Goal: Task Accomplishment & Management: Use online tool/utility

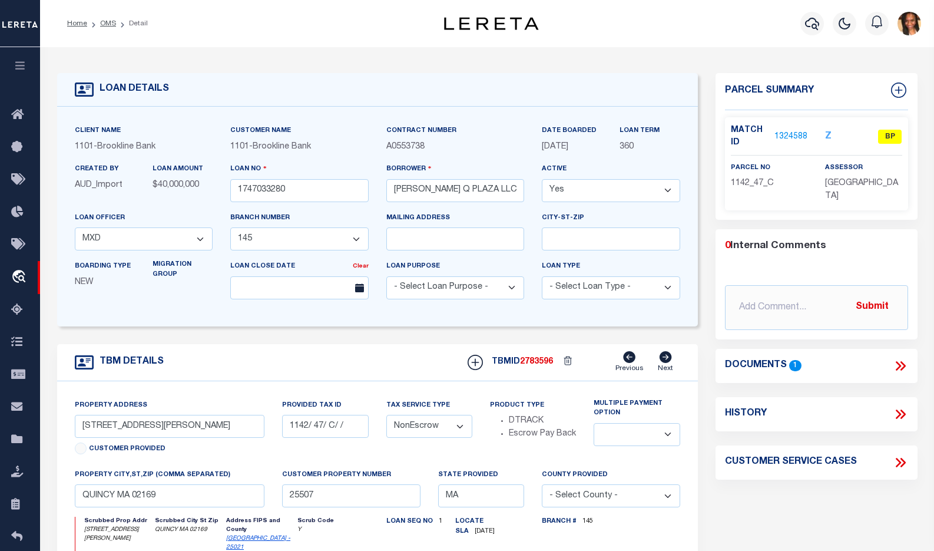
select select "8394"
select select "1501"
select select "NonEscrow"
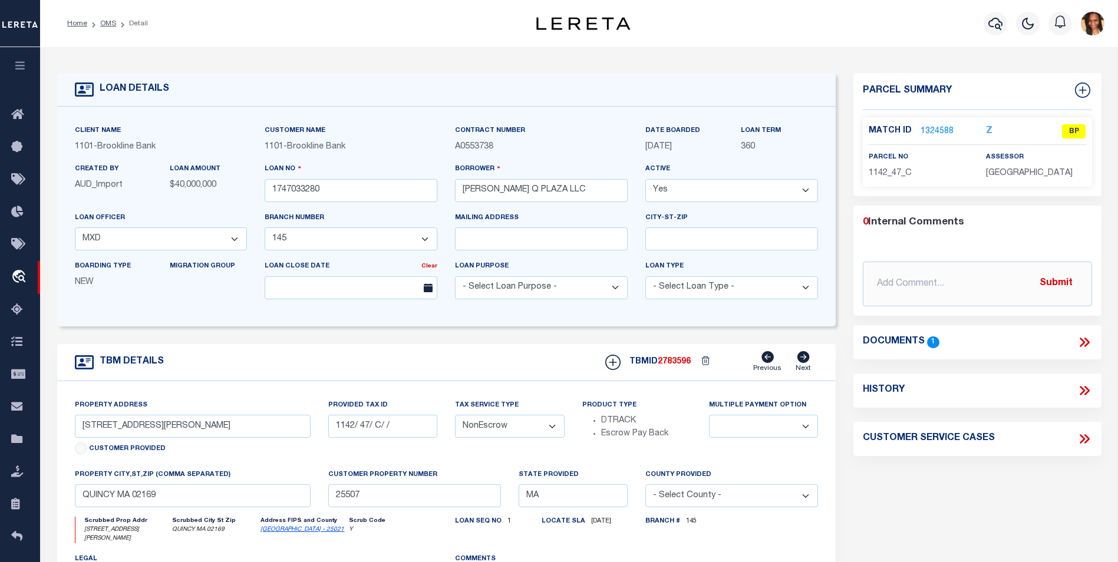
click at [76, 18] on li "Home" at bounding box center [77, 23] width 20 height 11
click at [74, 21] on link "Home" at bounding box center [77, 23] width 20 height 7
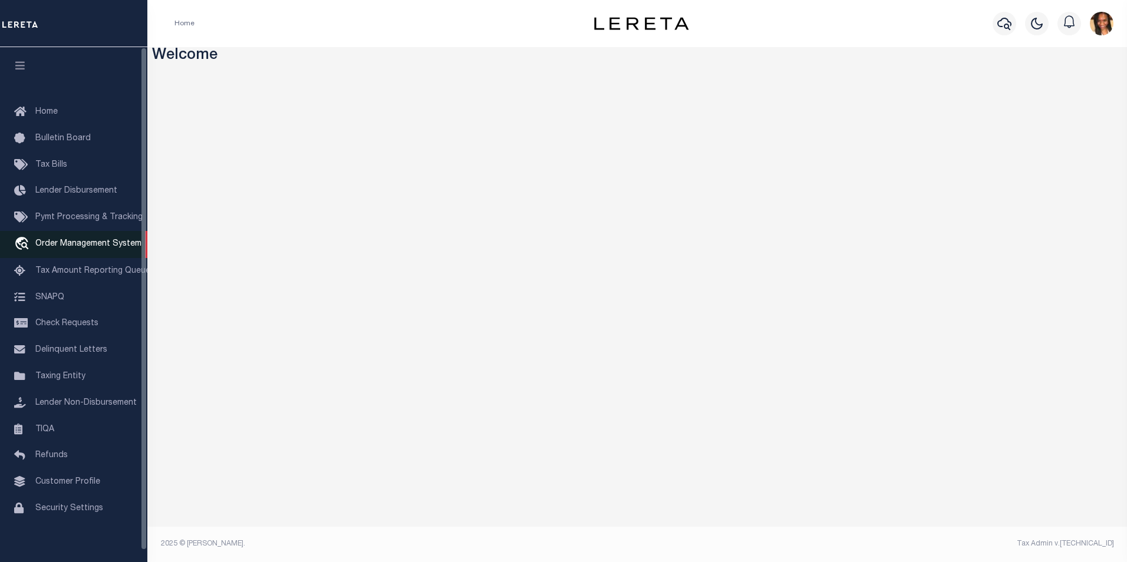
click at [101, 242] on span "Order Management System" at bounding box center [88, 244] width 106 height 8
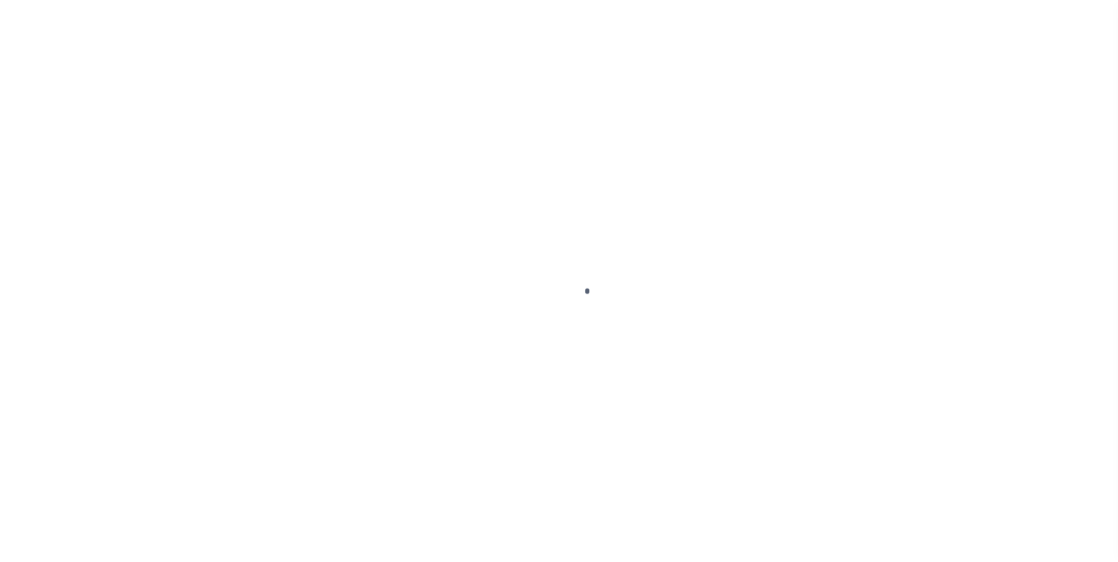
scroll to position [12, 0]
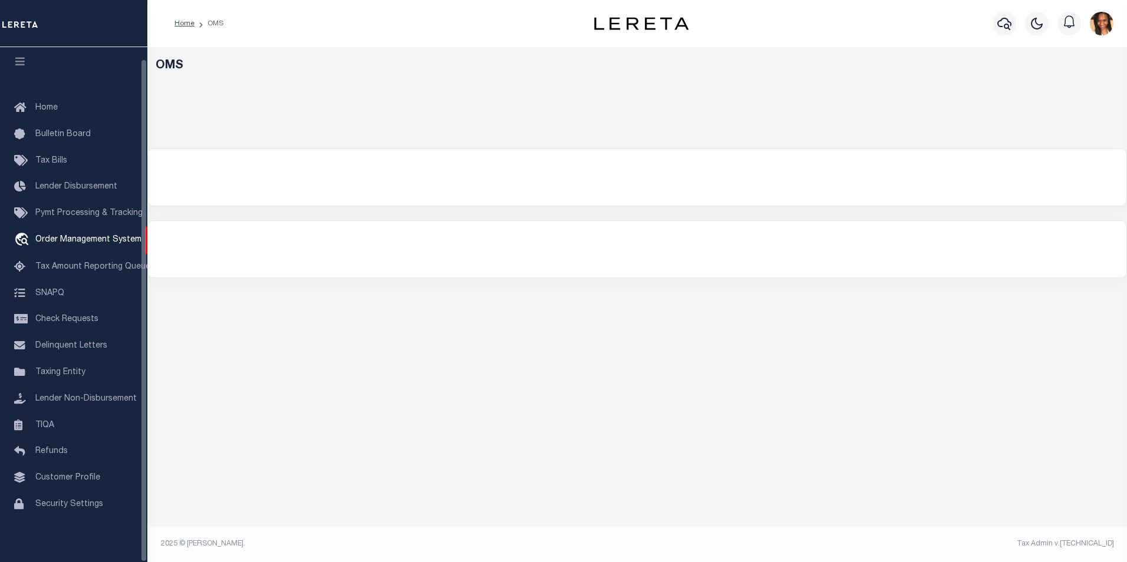
select select "200"
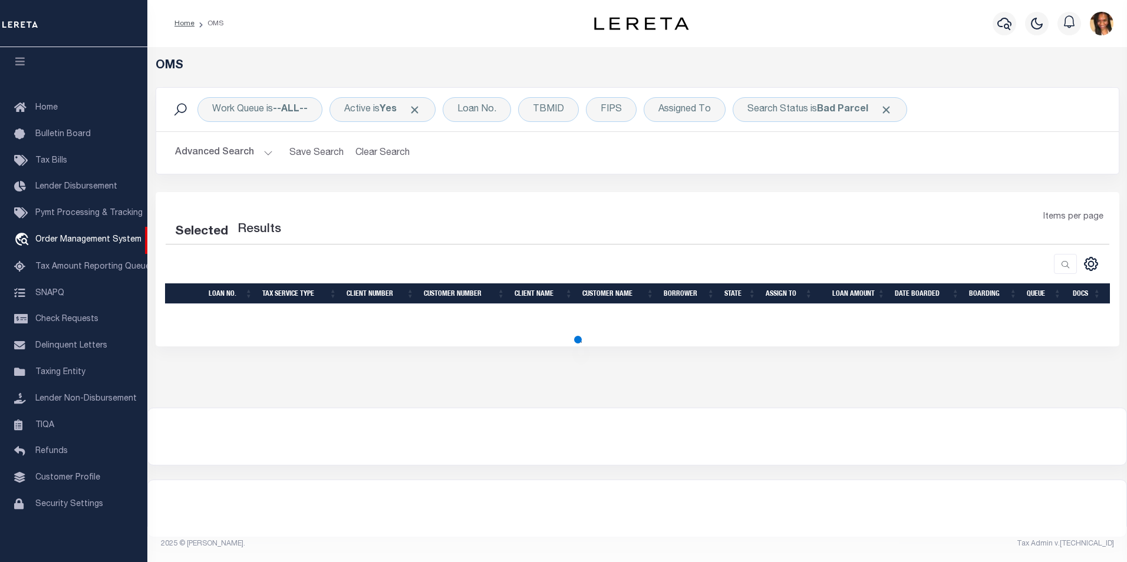
select select "200"
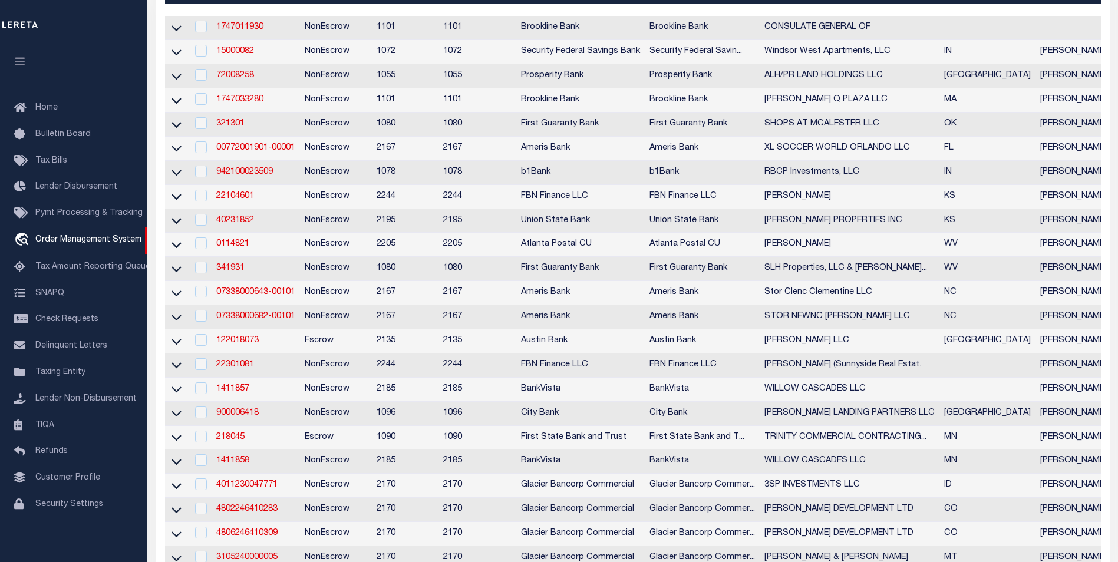
scroll to position [354, 0]
